Goal: Download file/media

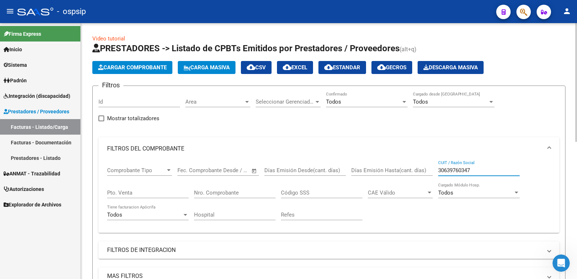
click at [450, 169] on input "30639760347" at bounding box center [478, 170] width 81 height 6
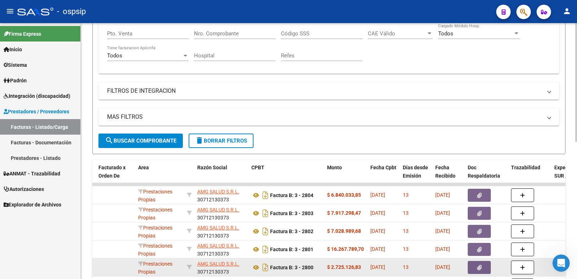
scroll to position [180, 0]
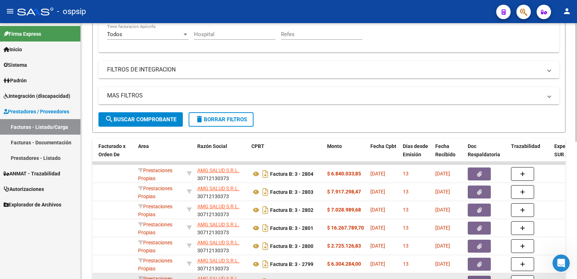
type input "amg"
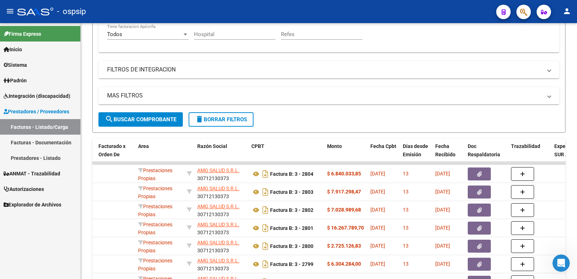
click at [337, 9] on div "- ospsip" at bounding box center [253, 12] width 473 height 16
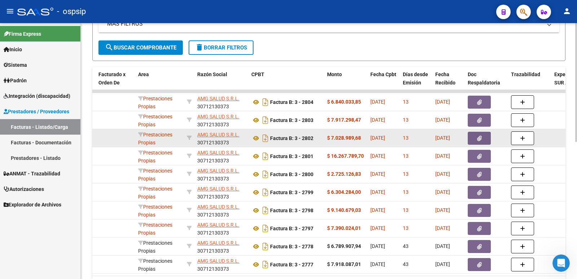
scroll to position [252, 0]
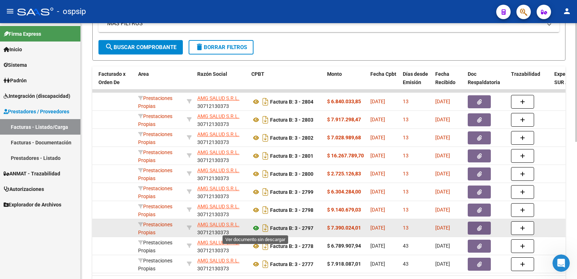
click at [255, 228] on icon at bounding box center [255, 228] width 9 height 9
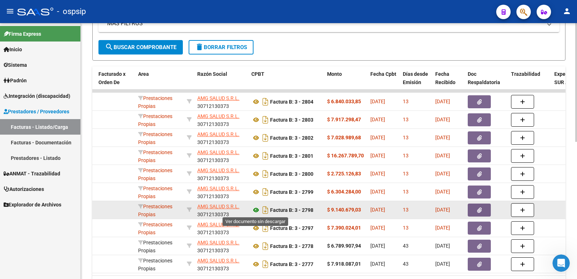
click at [255, 209] on icon at bounding box center [255, 210] width 9 height 9
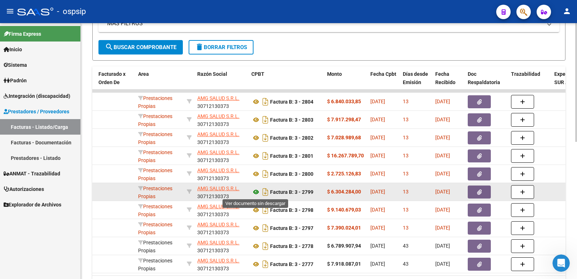
click at [254, 193] on icon at bounding box center [255, 192] width 9 height 9
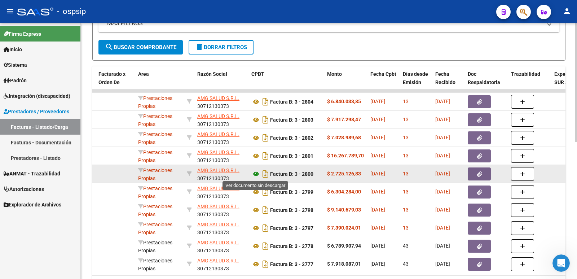
click at [258, 173] on icon at bounding box center [255, 173] width 9 height 9
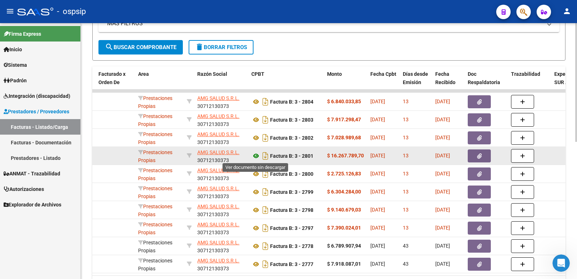
click at [256, 155] on icon at bounding box center [255, 155] width 9 height 9
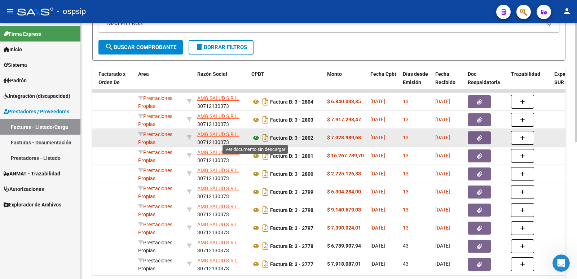
click at [254, 139] on icon at bounding box center [255, 137] width 9 height 9
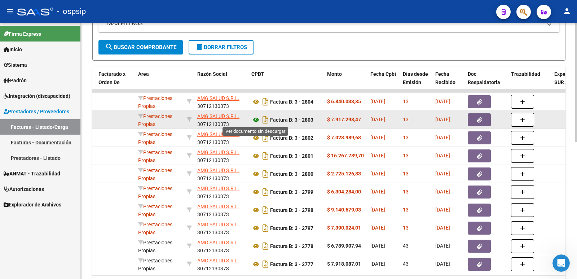
click at [256, 118] on icon at bounding box center [255, 119] width 9 height 9
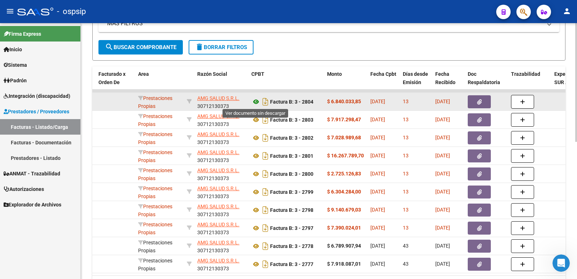
click at [256, 101] on icon at bounding box center [255, 101] width 9 height 9
click at [265, 102] on icon "Descargar documento" at bounding box center [265, 102] width 9 height 12
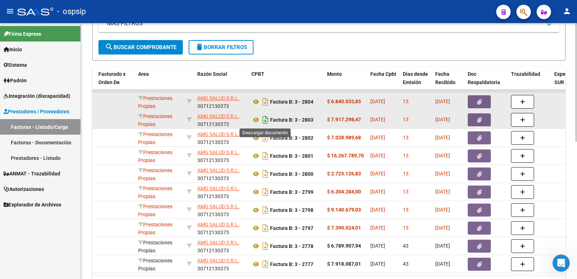
click at [266, 118] on icon "Descargar documento" at bounding box center [265, 120] width 9 height 12
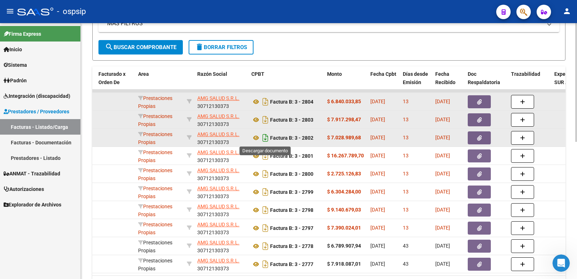
click at [266, 137] on icon "Descargar documento" at bounding box center [265, 138] width 9 height 12
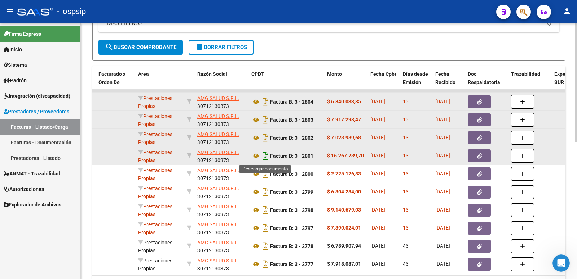
click at [266, 156] on icon "Descargar documento" at bounding box center [265, 156] width 9 height 12
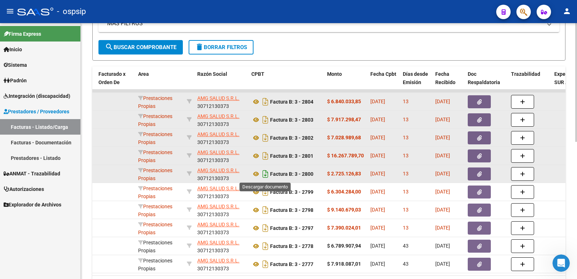
click at [267, 172] on icon "Descargar documento" at bounding box center [265, 174] width 9 height 12
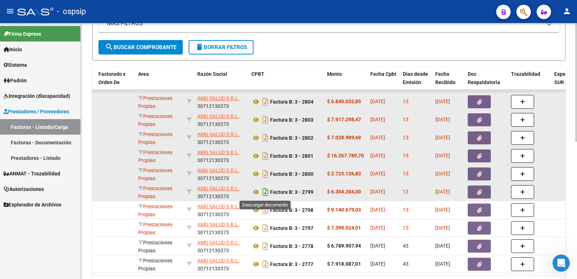
click at [264, 188] on icon "Descargar documento" at bounding box center [265, 192] width 9 height 12
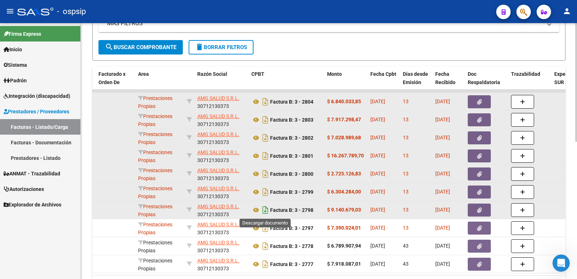
click at [264, 210] on icon "Descargar documento" at bounding box center [265, 210] width 9 height 12
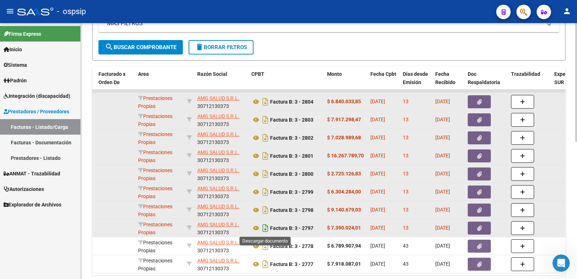
click at [263, 228] on icon "Descargar documento" at bounding box center [265, 228] width 9 height 12
click at [481, 228] on icon "button" at bounding box center [479, 227] width 5 height 5
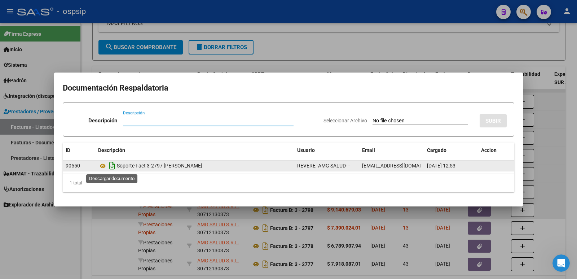
click at [112, 167] on icon "Descargar documento" at bounding box center [111, 166] width 9 height 12
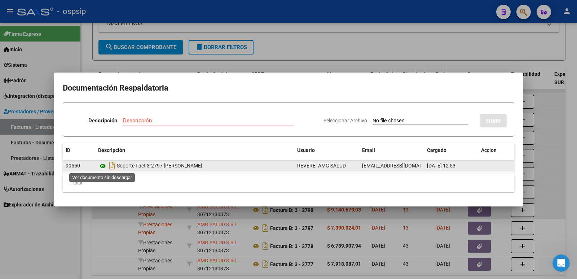
click at [103, 166] on icon at bounding box center [102, 166] width 9 height 9
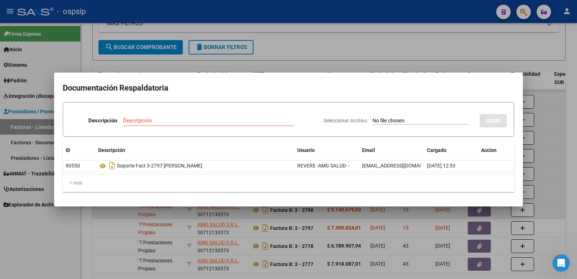
click at [440, 44] on div at bounding box center [288, 139] width 577 height 279
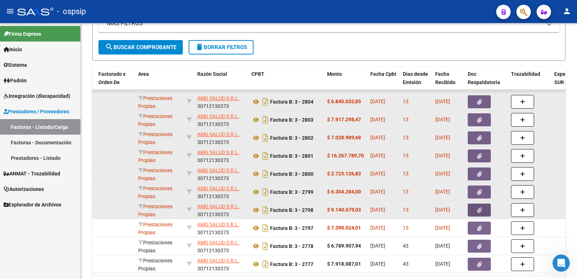
click at [477, 211] on icon "button" at bounding box center [479, 209] width 5 height 5
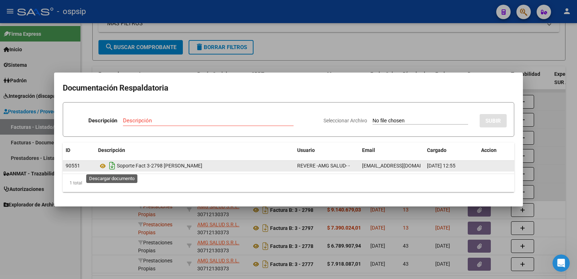
click at [112, 167] on icon "Descargar documento" at bounding box center [111, 166] width 9 height 12
click at [103, 166] on icon at bounding box center [102, 166] width 9 height 9
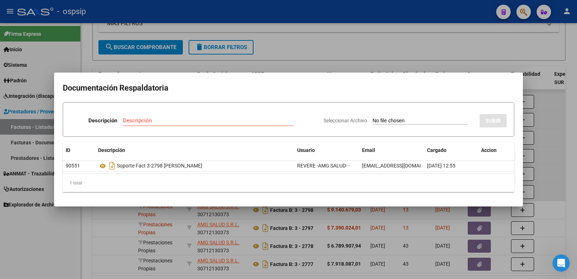
click at [428, 23] on div at bounding box center [288, 139] width 577 height 279
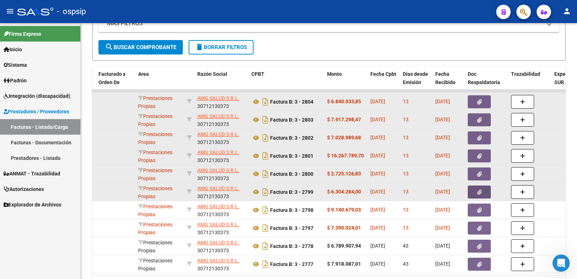
click at [482, 188] on button "button" at bounding box center [479, 191] width 23 height 13
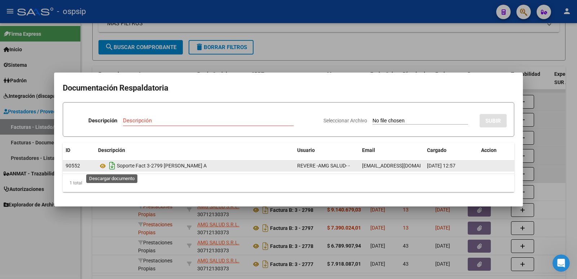
click at [113, 166] on icon "Descargar documento" at bounding box center [111, 166] width 9 height 12
click at [103, 167] on icon at bounding box center [102, 166] width 9 height 9
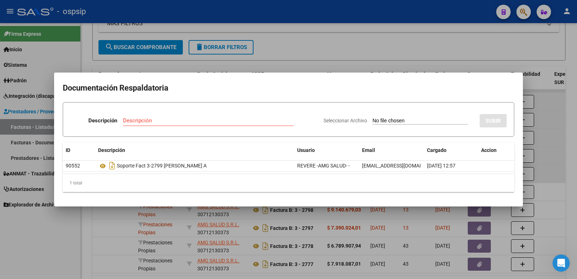
click at [386, 39] on div at bounding box center [288, 139] width 577 height 279
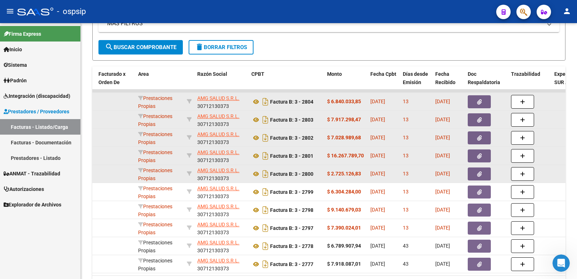
click at [475, 176] on button "button" at bounding box center [479, 173] width 23 height 13
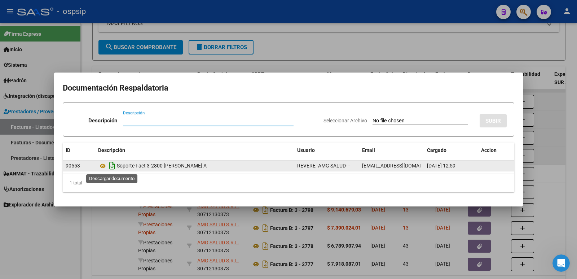
click at [113, 168] on icon "Descargar documento" at bounding box center [111, 166] width 9 height 12
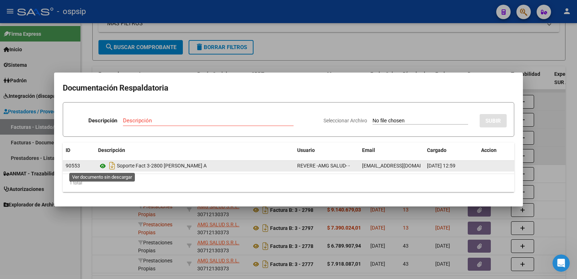
click at [104, 166] on icon at bounding box center [102, 166] width 9 height 9
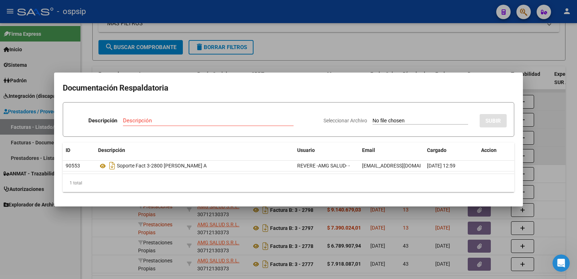
click at [416, 36] on div at bounding box center [288, 139] width 577 height 279
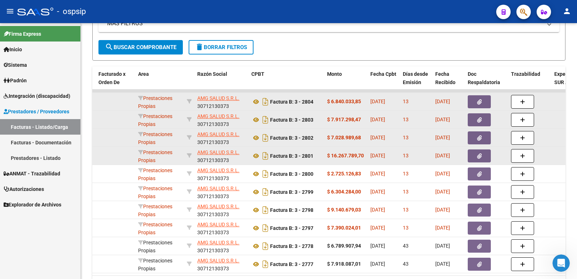
click at [480, 155] on icon "button" at bounding box center [479, 155] width 5 height 5
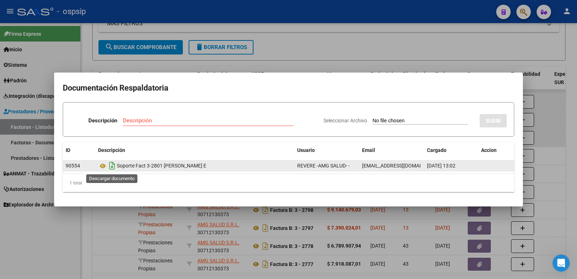
click at [112, 166] on icon "Descargar documento" at bounding box center [111, 166] width 9 height 12
click at [102, 166] on icon at bounding box center [102, 166] width 9 height 9
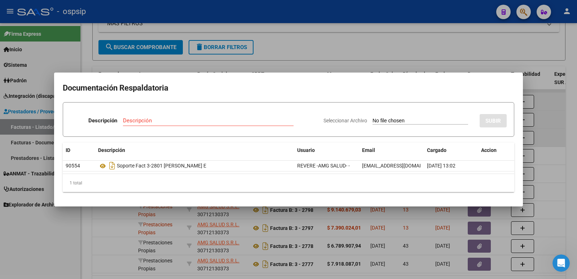
click at [434, 48] on div at bounding box center [288, 139] width 577 height 279
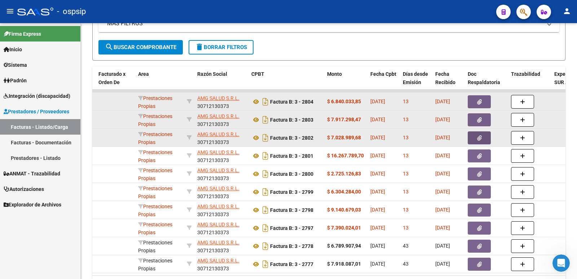
click at [476, 137] on button "button" at bounding box center [479, 137] width 23 height 13
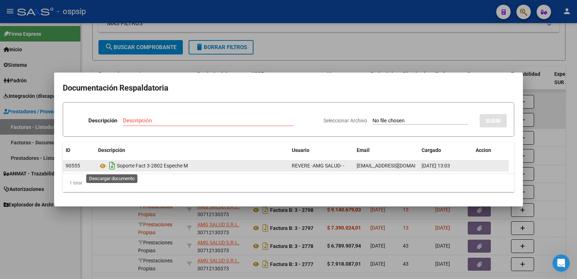
click at [112, 164] on icon "Descargar documento" at bounding box center [111, 166] width 9 height 12
click at [103, 165] on icon at bounding box center [102, 166] width 9 height 9
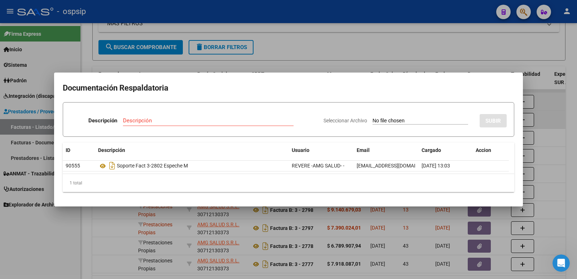
click at [320, 42] on div at bounding box center [288, 139] width 577 height 279
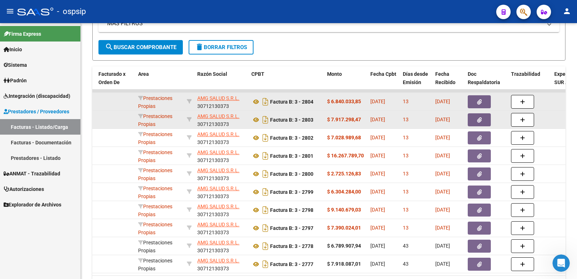
click at [478, 119] on icon "button" at bounding box center [479, 119] width 5 height 5
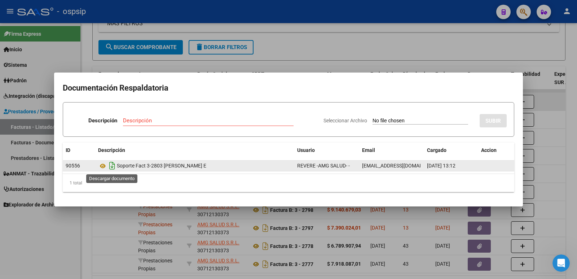
click at [111, 164] on icon "Descargar documento" at bounding box center [111, 166] width 9 height 12
click at [103, 166] on icon at bounding box center [102, 166] width 9 height 9
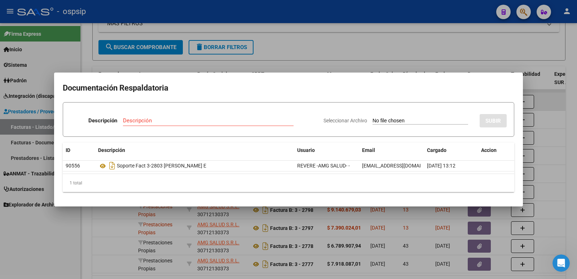
click at [465, 49] on div at bounding box center [288, 139] width 577 height 279
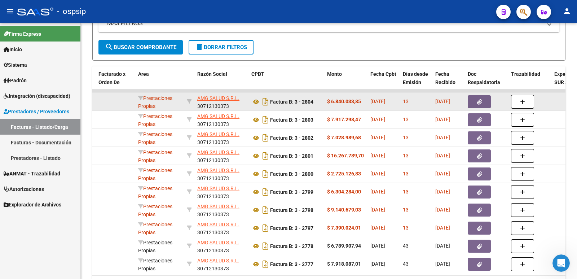
click at [473, 102] on button "button" at bounding box center [479, 101] width 23 height 13
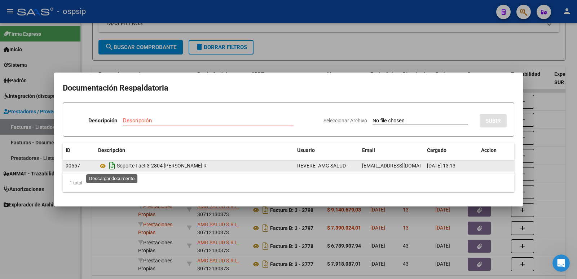
click at [111, 164] on icon "Descargar documento" at bounding box center [111, 166] width 9 height 12
click at [104, 164] on icon at bounding box center [102, 166] width 9 height 9
click at [103, 166] on icon at bounding box center [102, 166] width 9 height 9
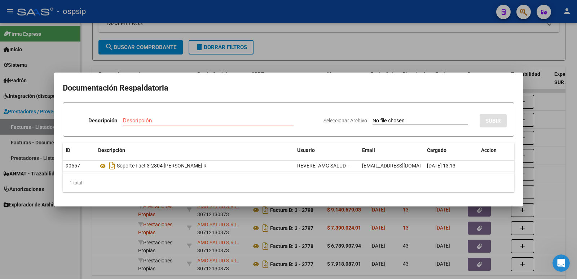
click at [388, 37] on div at bounding box center [288, 139] width 577 height 279
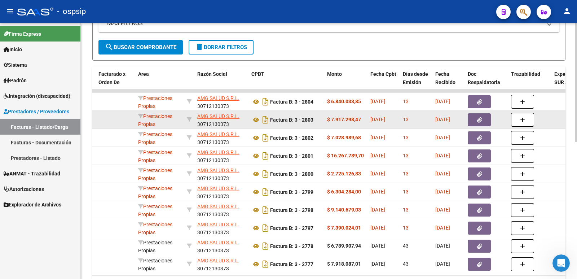
click at [472, 118] on button "button" at bounding box center [479, 119] width 23 height 13
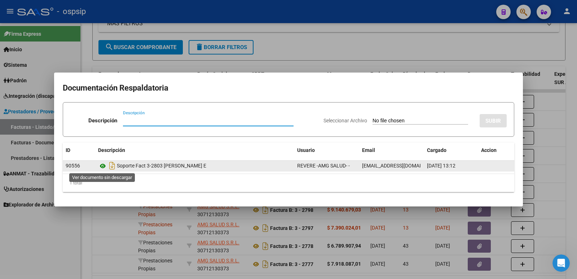
click at [103, 166] on icon at bounding box center [102, 166] width 9 height 9
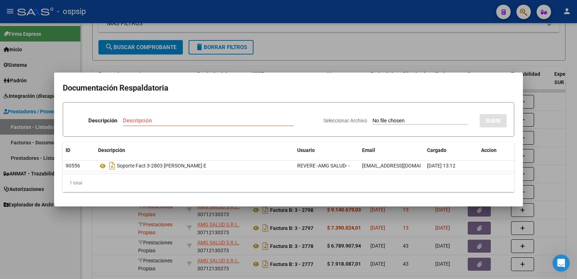
click at [447, 31] on div at bounding box center [288, 139] width 577 height 279
